Goal: Navigation & Orientation: Find specific page/section

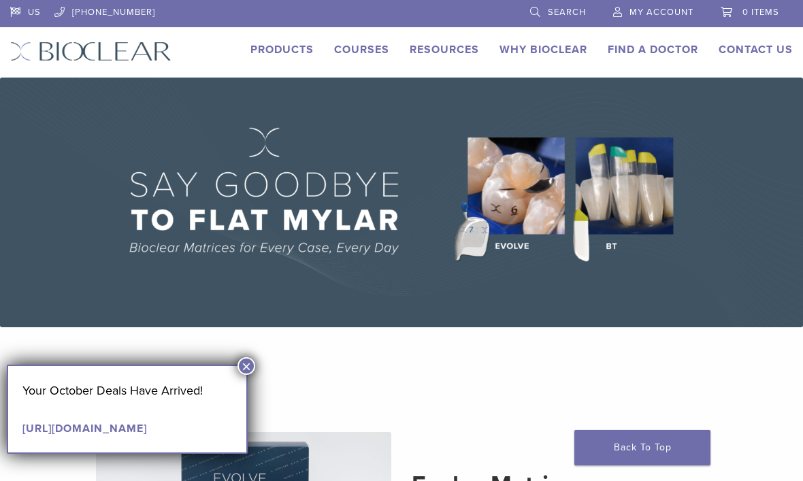
click at [667, 53] on link "Find A Doctor" at bounding box center [653, 50] width 91 height 14
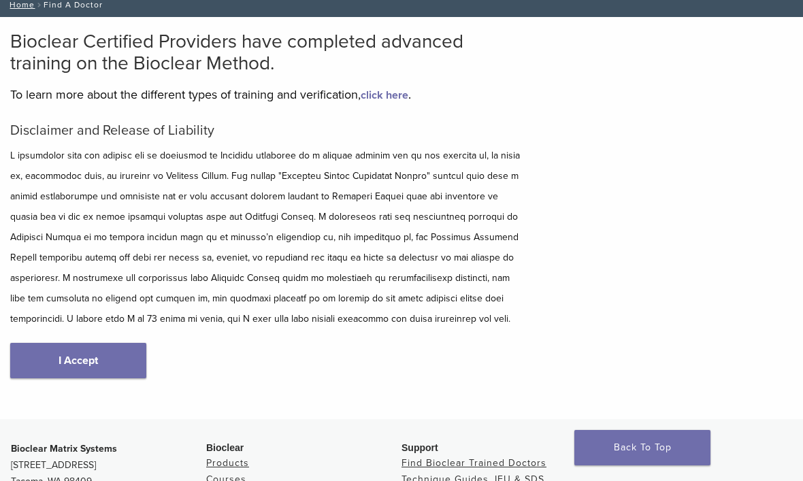
scroll to position [82, 0]
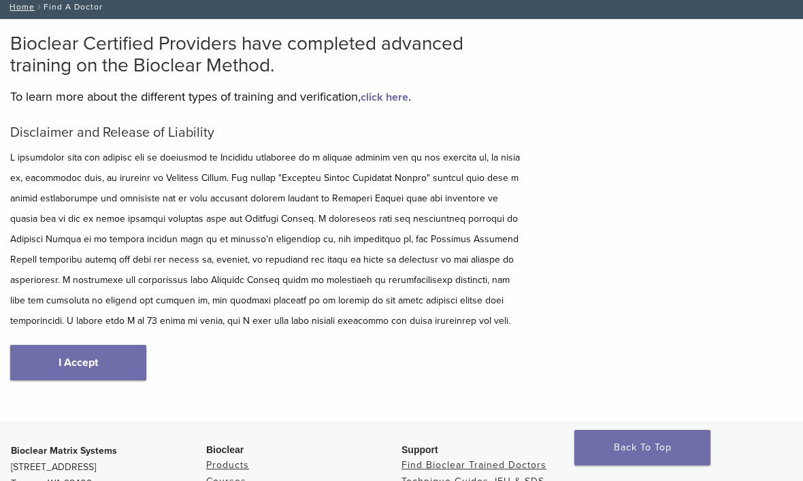
click at [116, 364] on link "I Accept" at bounding box center [78, 362] width 136 height 35
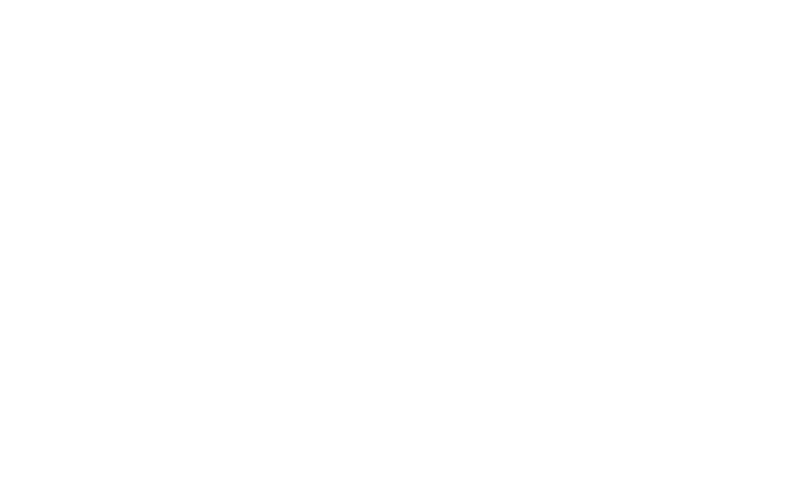
scroll to position [1899, 0]
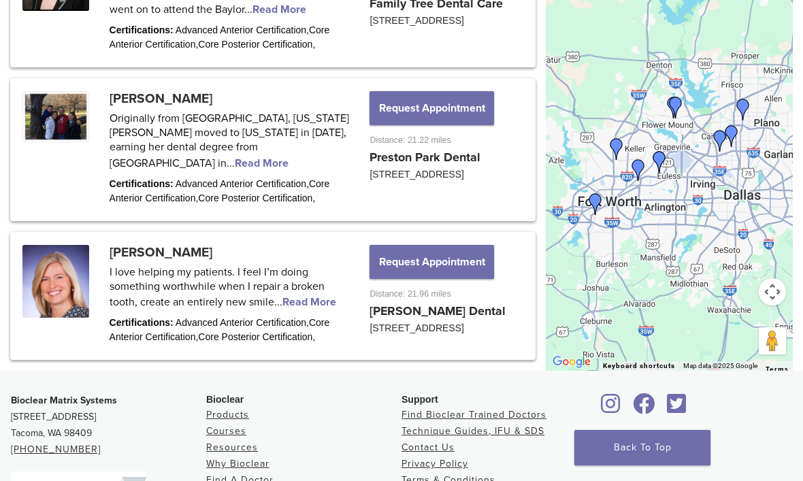
click at [181, 234] on link at bounding box center [273, 296] width 522 height 124
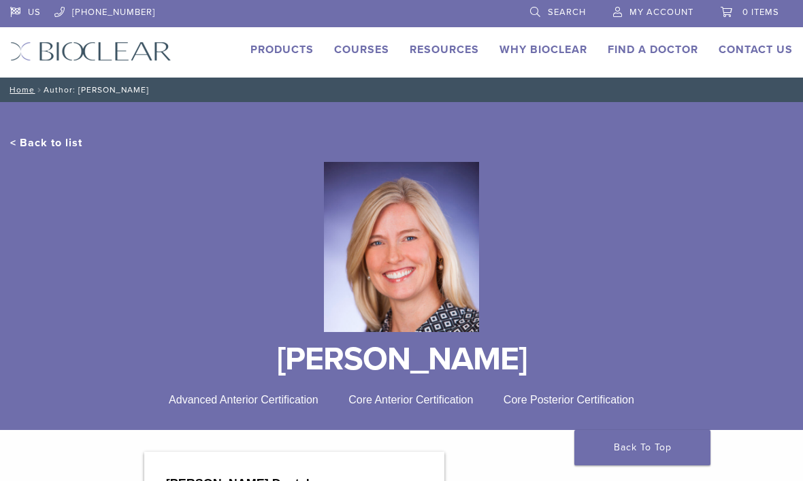
click at [569, 52] on link "Why Bioclear" at bounding box center [544, 50] width 88 height 14
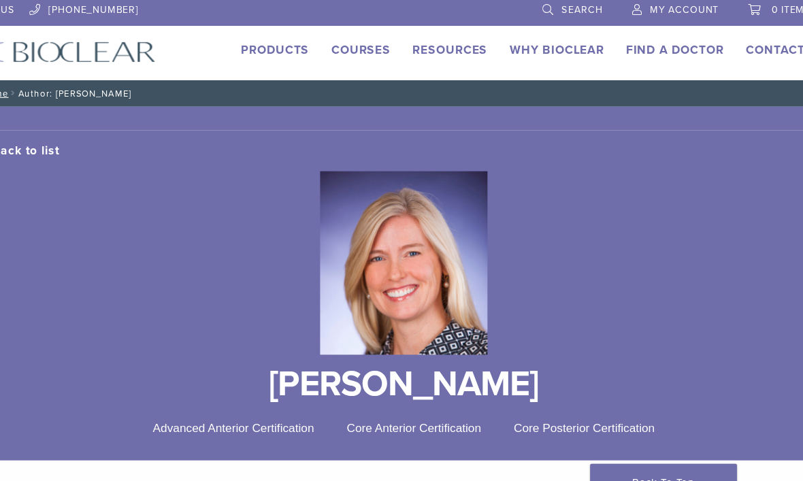
scroll to position [22, 0]
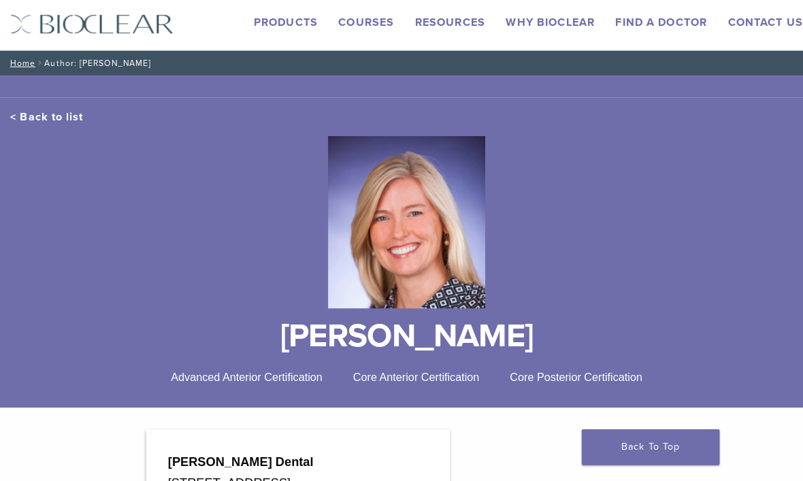
click at [557, 27] on link "Why Bioclear" at bounding box center [544, 28] width 88 height 14
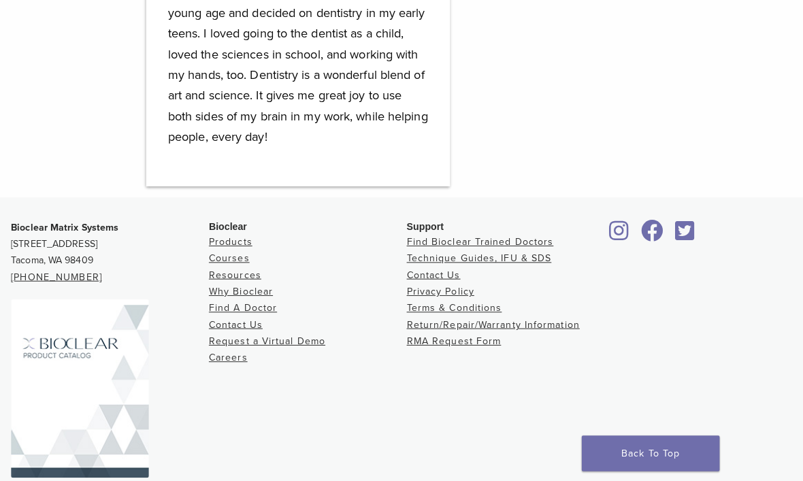
scroll to position [1081, 0]
click at [268, 306] on link "Find A Doctor" at bounding box center [239, 304] width 67 height 12
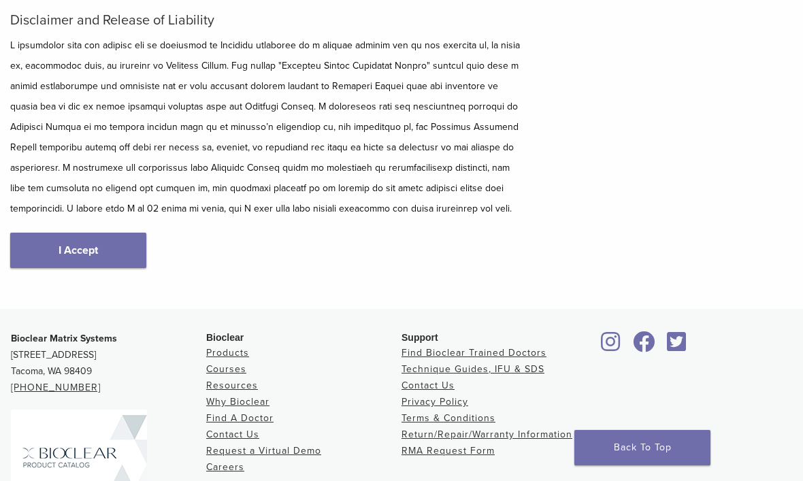
click at [121, 252] on link "I Accept" at bounding box center [78, 250] width 136 height 35
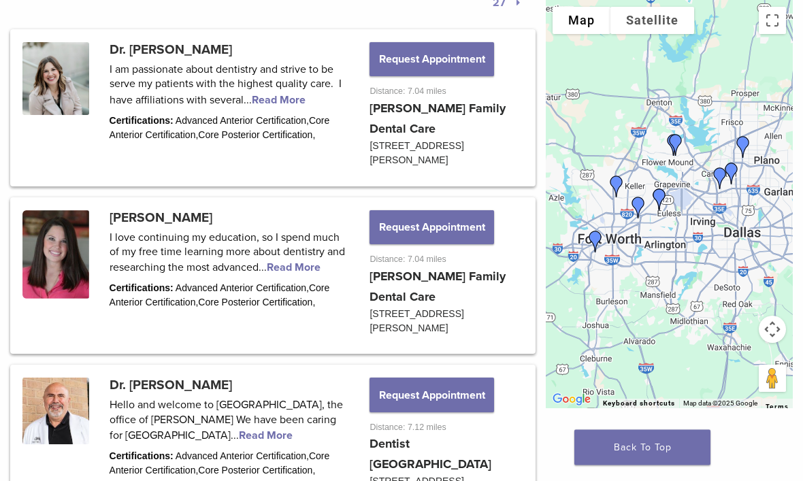
scroll to position [732, 0]
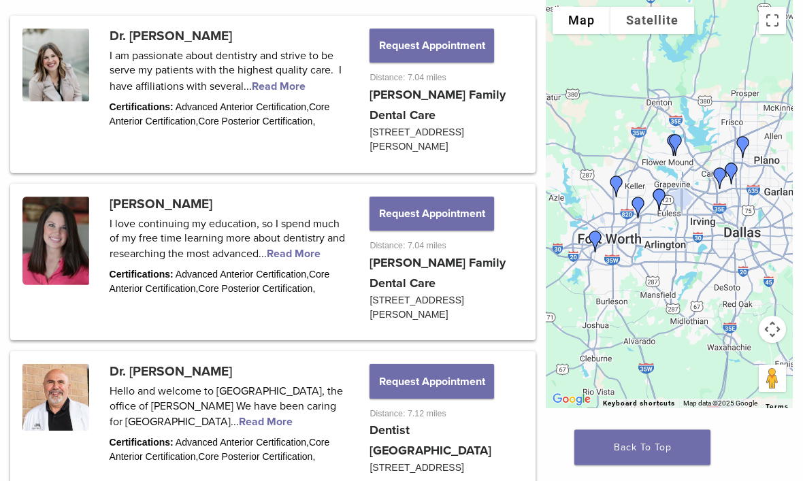
click at [208, 210] on link at bounding box center [273, 263] width 522 height 153
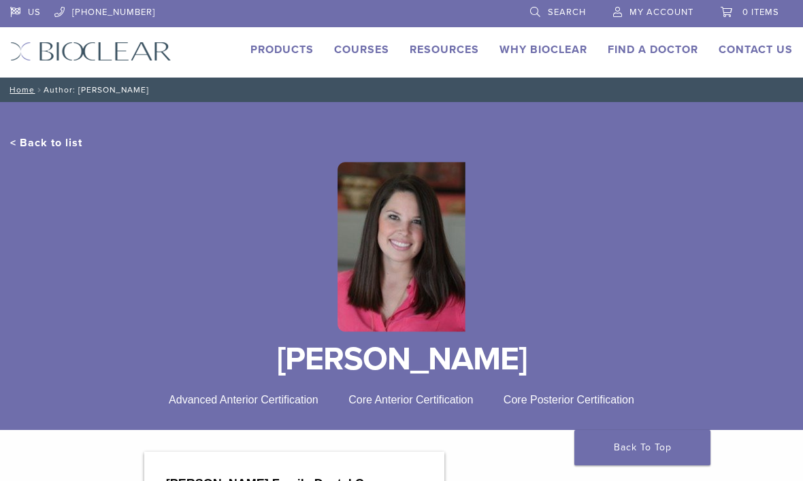
click at [193, 158] on div at bounding box center [401, 247] width 783 height 192
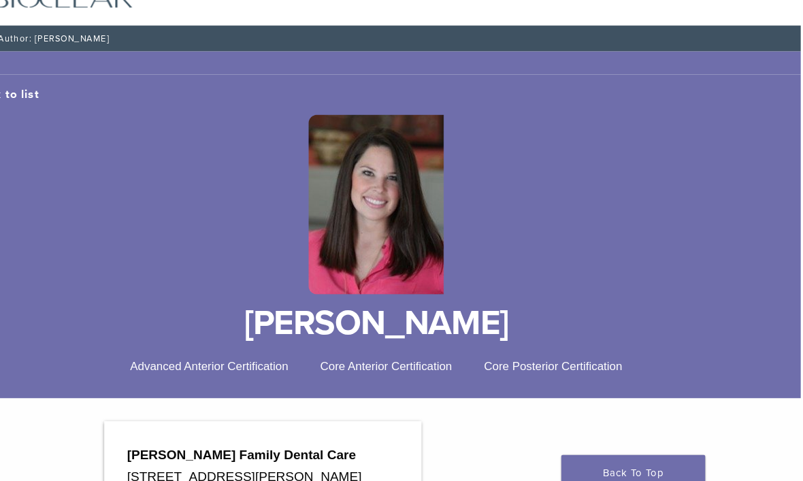
scroll to position [0, 2]
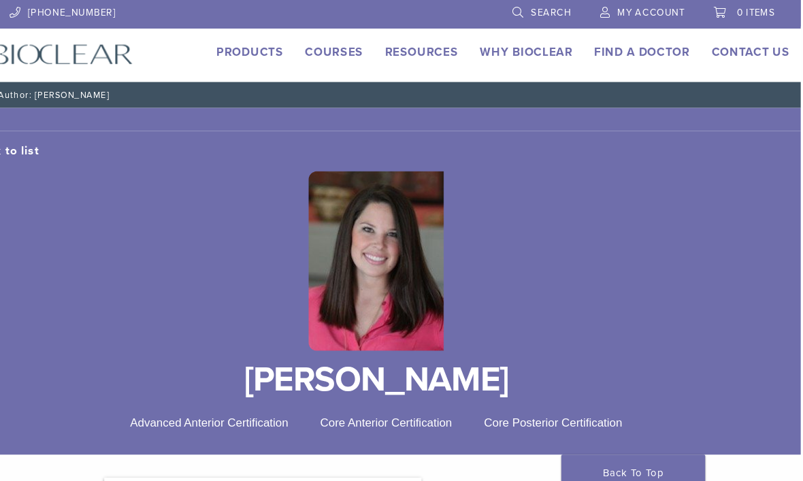
click at [502, 50] on link "Why Bioclear" at bounding box center [542, 50] width 88 height 14
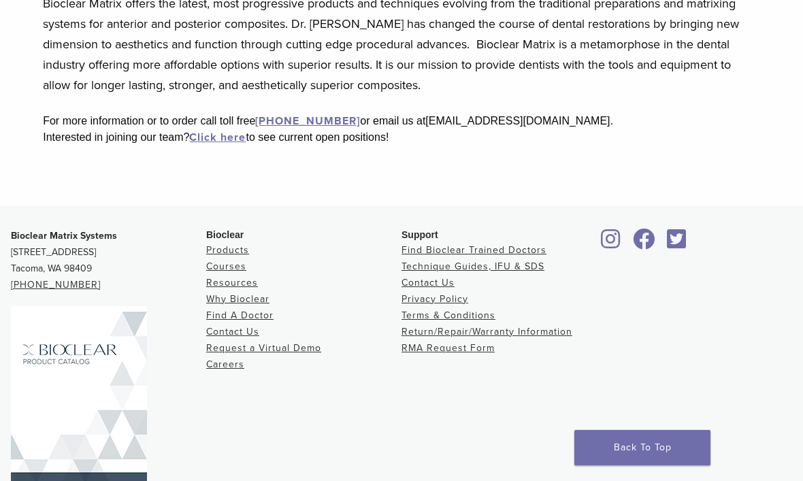
scroll to position [461, 0]
click at [508, 251] on link "Find Bioclear Trained Doctors" at bounding box center [474, 251] width 145 height 12
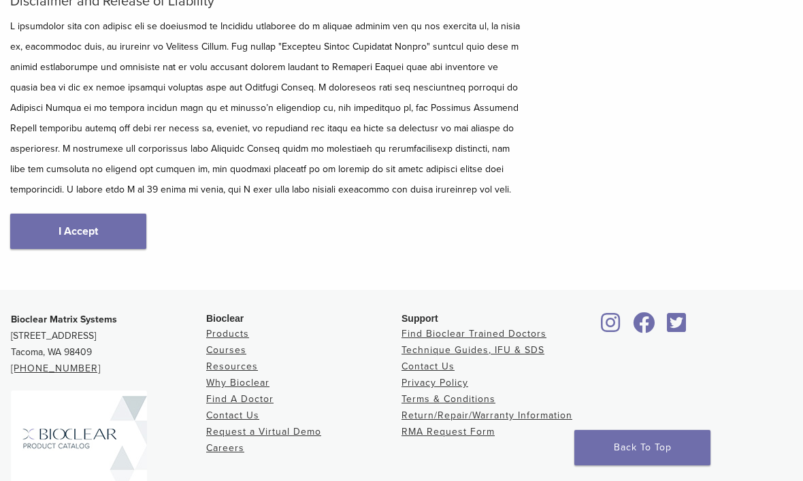
click at [108, 238] on link "I Accept" at bounding box center [78, 231] width 136 height 35
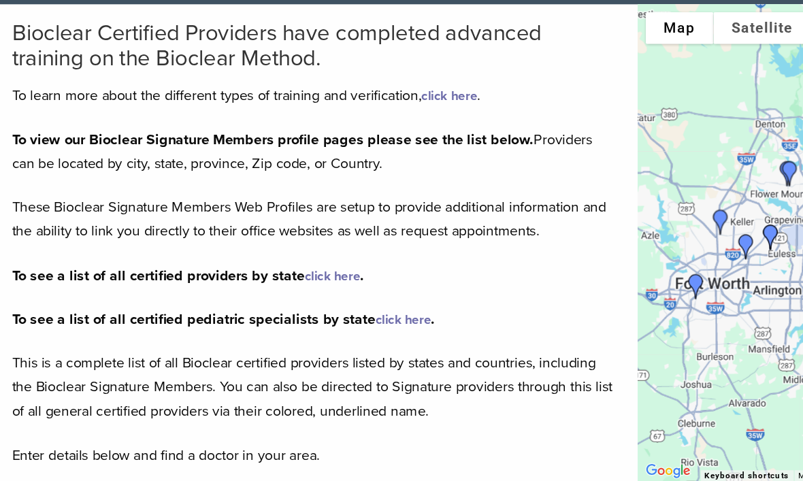
scroll to position [99, 0]
